Goal: Information Seeking & Learning: Learn about a topic

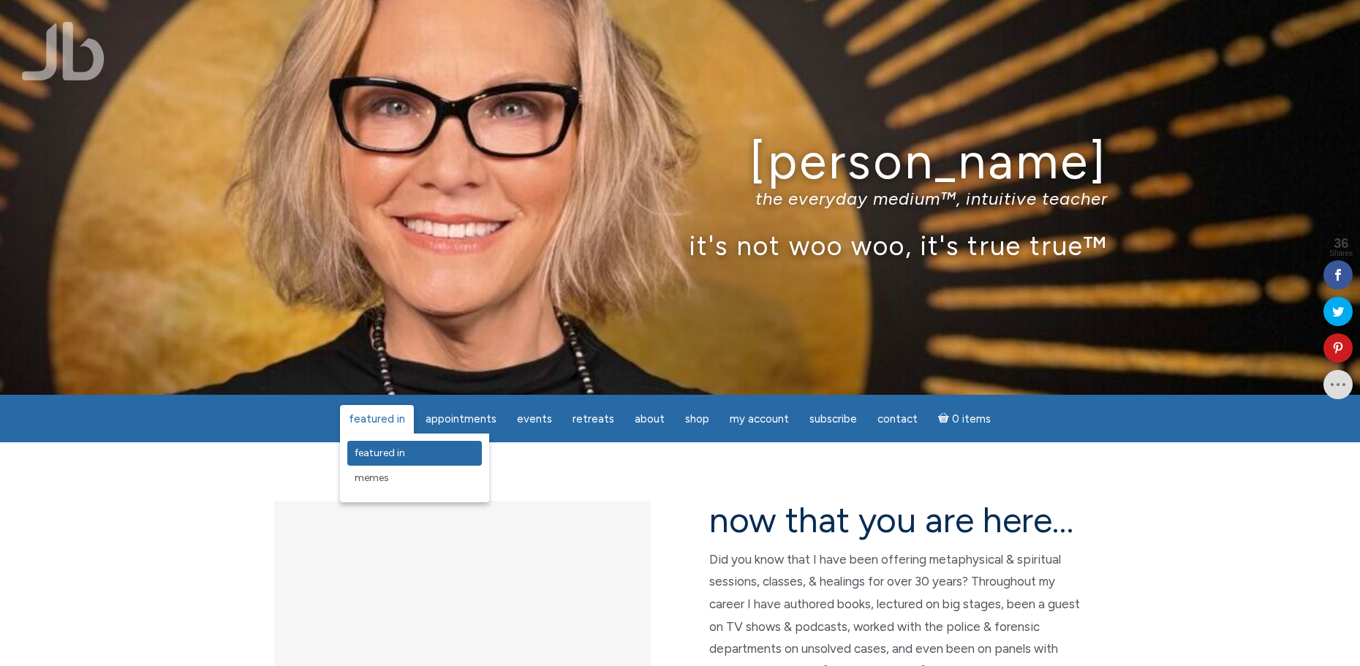
click at [385, 450] on span "featured in" at bounding box center [380, 453] width 50 height 12
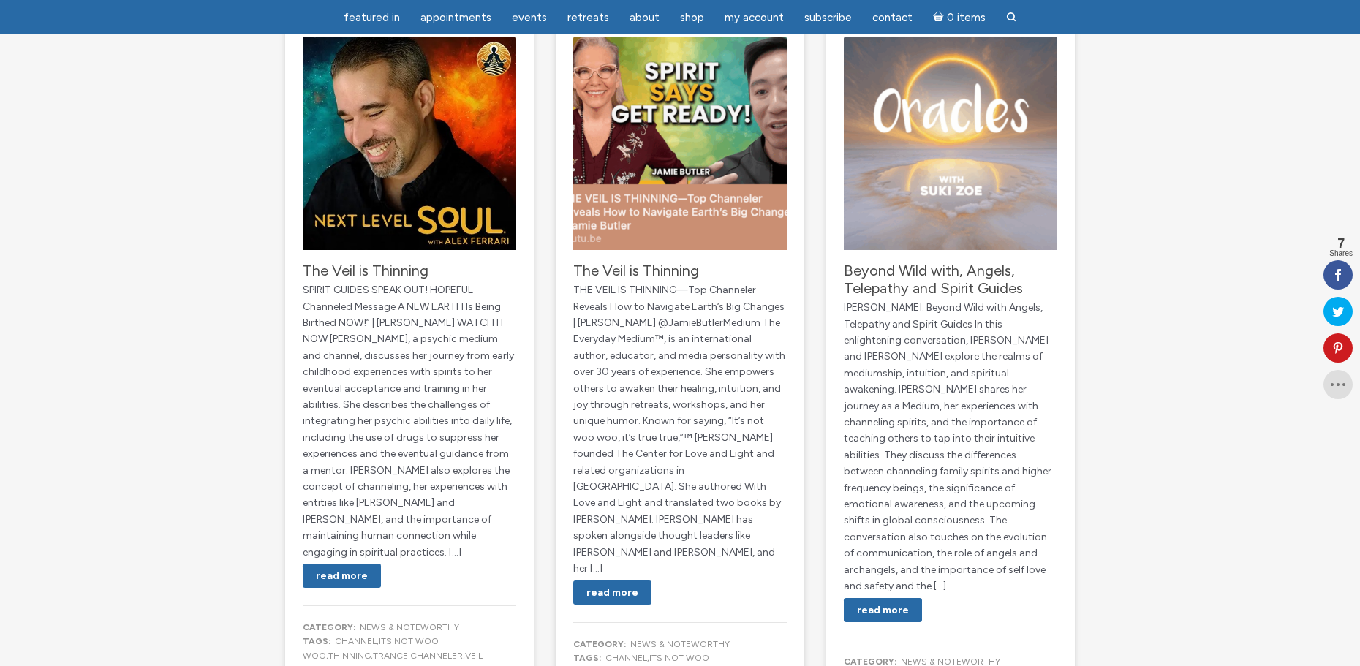
scroll to position [219, 0]
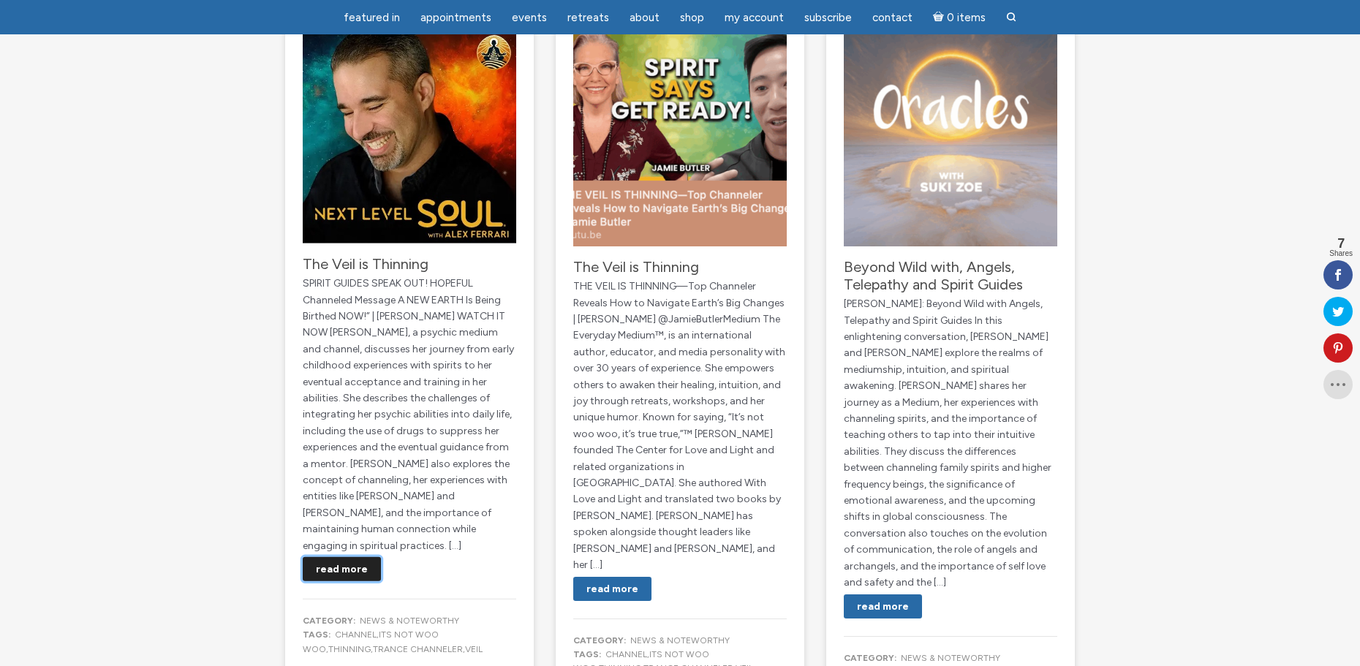
click at [343, 557] on link "Read More" at bounding box center [342, 569] width 78 height 24
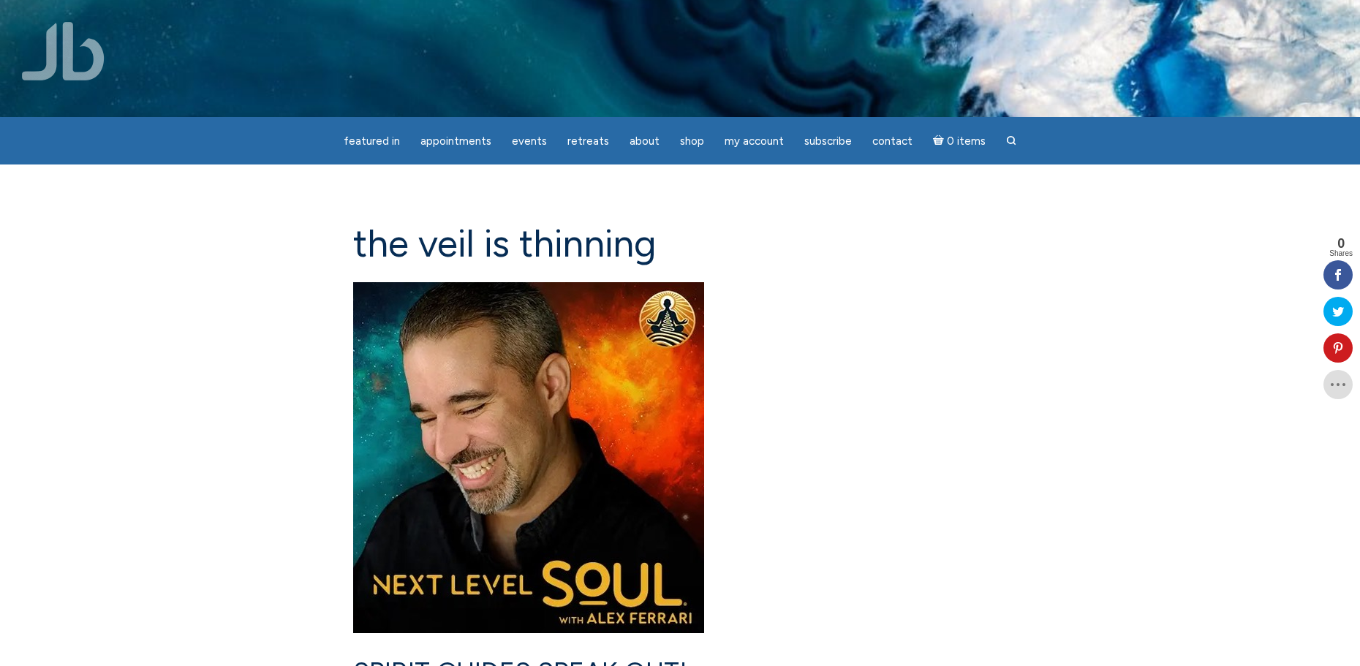
click at [559, 444] on img "main" at bounding box center [528, 457] width 351 height 351
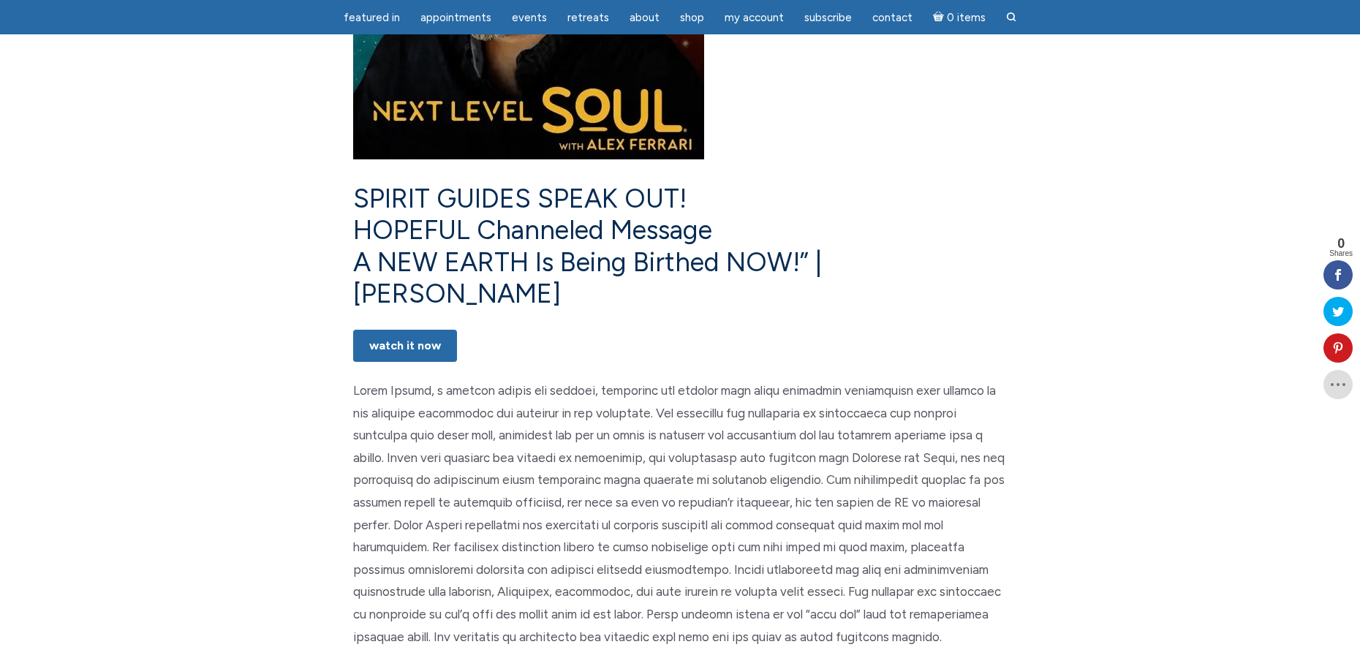
scroll to position [439, 0]
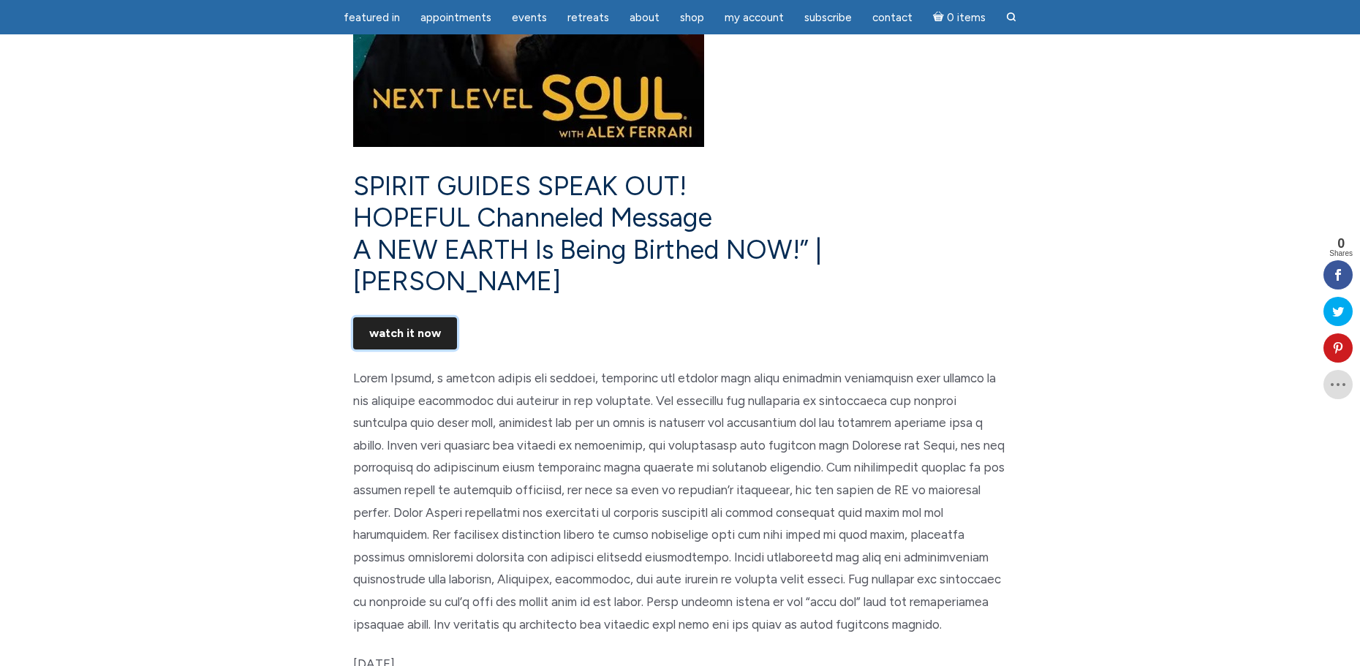
click at [420, 317] on link "WATCH IT NOW" at bounding box center [405, 333] width 104 height 32
